Goal: Information Seeking & Learning: Stay updated

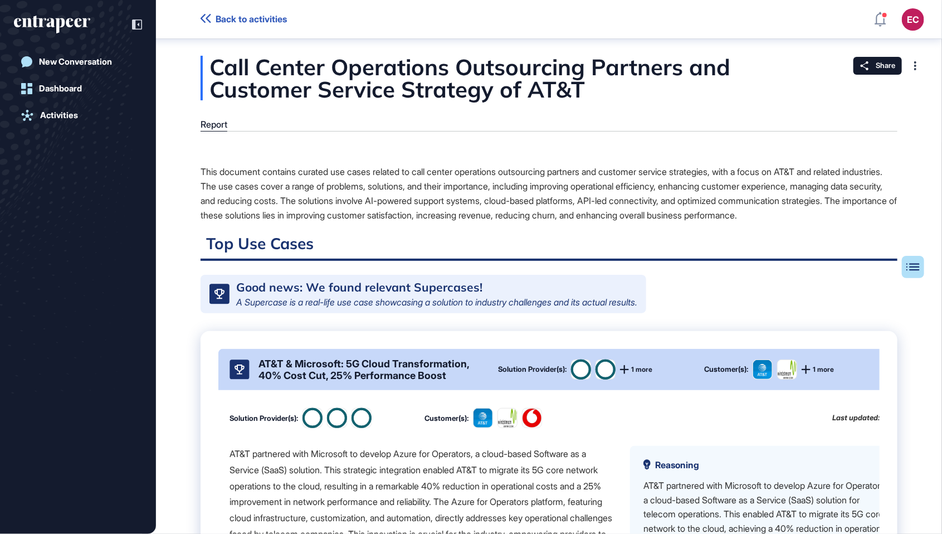
scroll to position [295, 0]
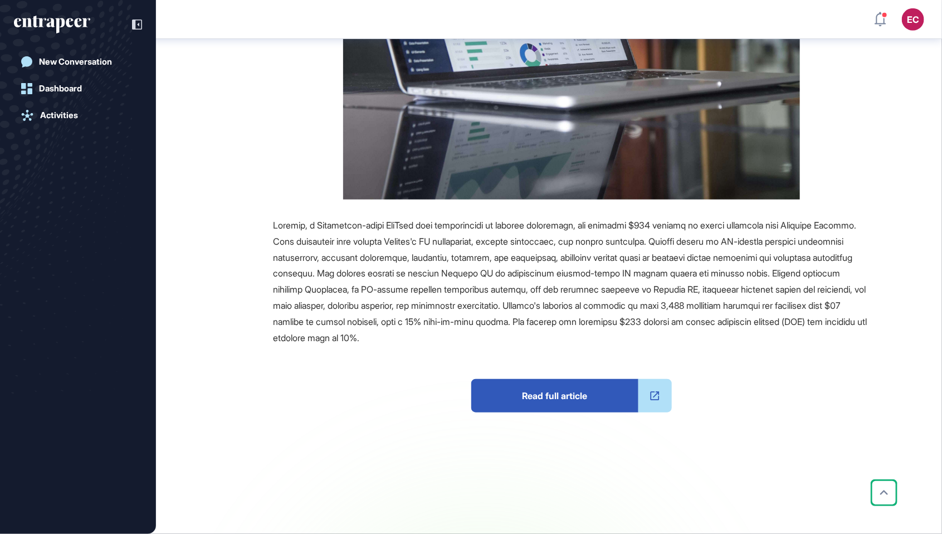
scroll to position [341, 0]
click at [551, 385] on span "Read full article" at bounding box center [554, 395] width 167 height 33
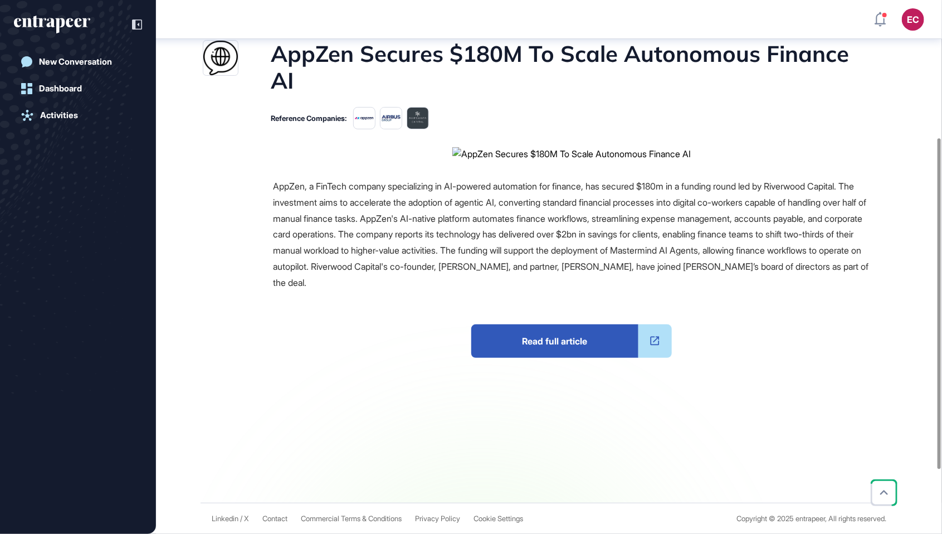
scroll to position [360, 0]
click at [594, 358] on span "Read full article" at bounding box center [554, 340] width 167 height 33
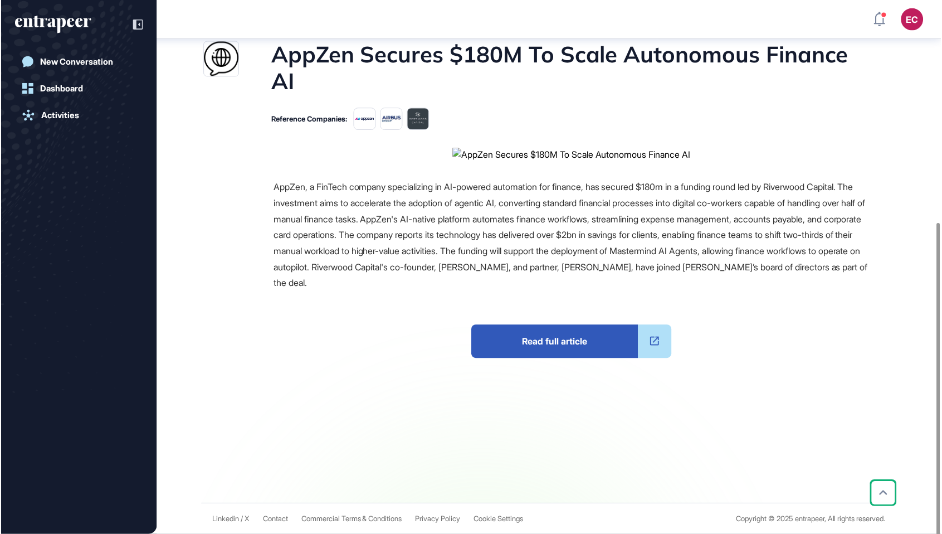
scroll to position [359, 0]
